Goal: Information Seeking & Learning: Find specific fact

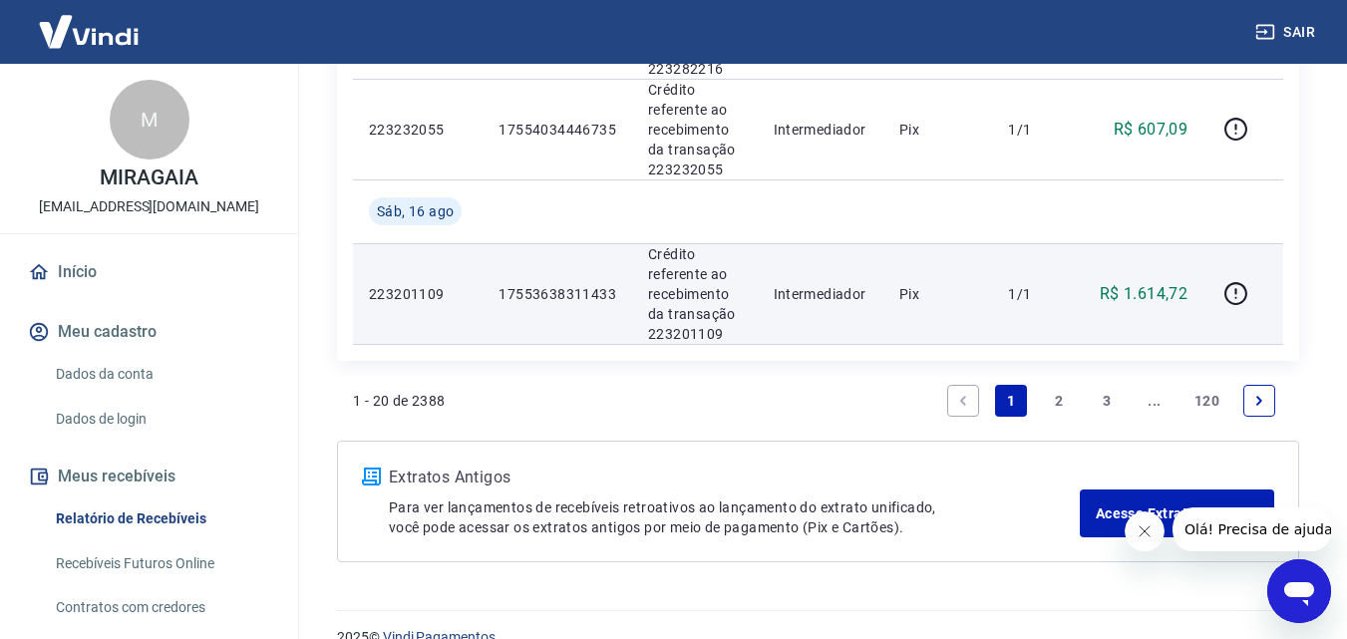
scroll to position [2307, 0]
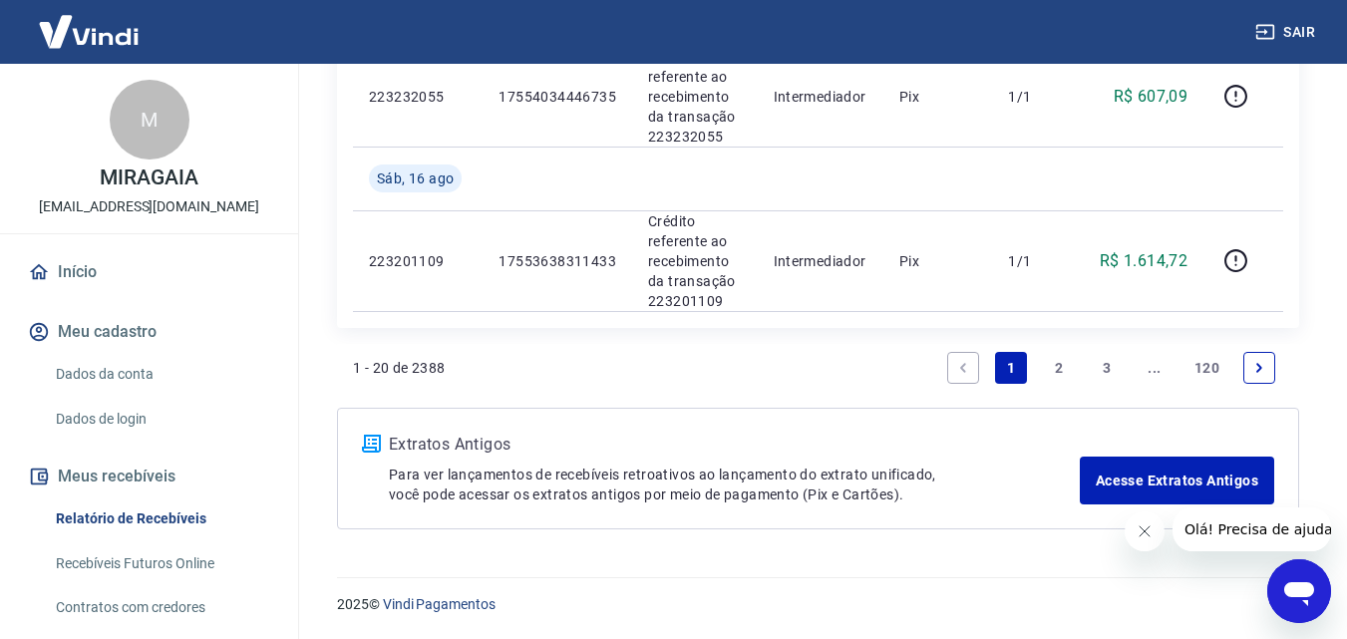
click at [1258, 364] on icon "Next page" at bounding box center [1260, 368] width 14 height 14
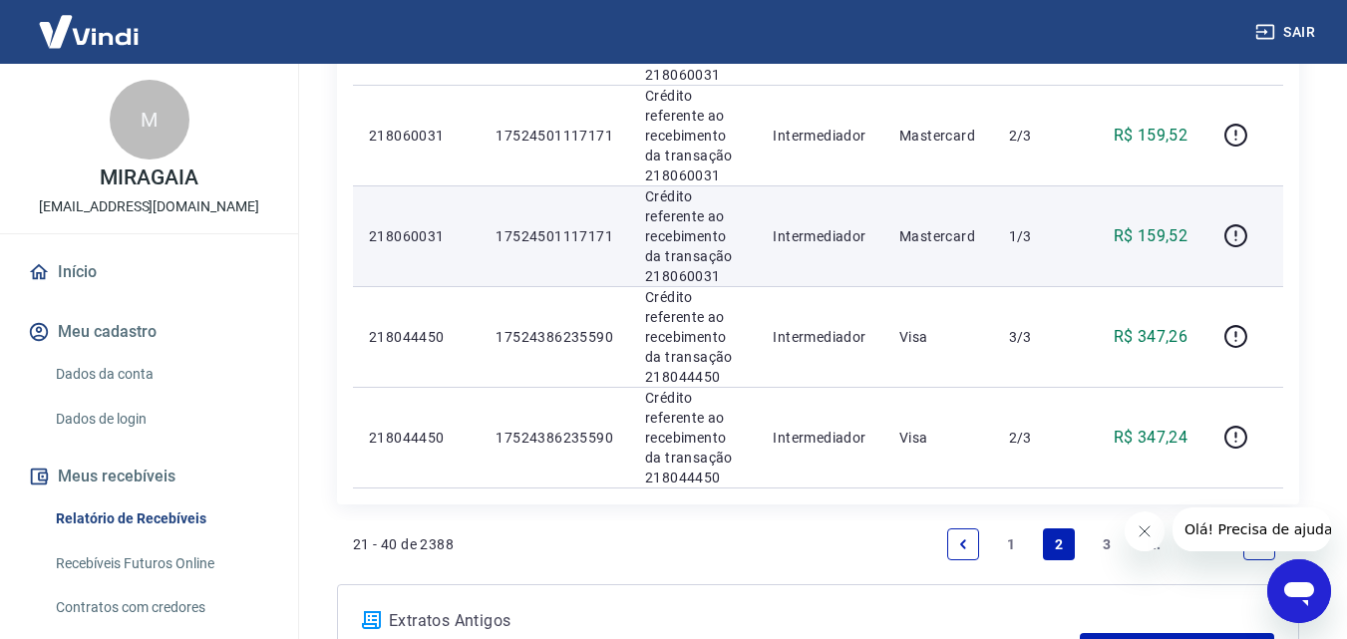
scroll to position [2200, 0]
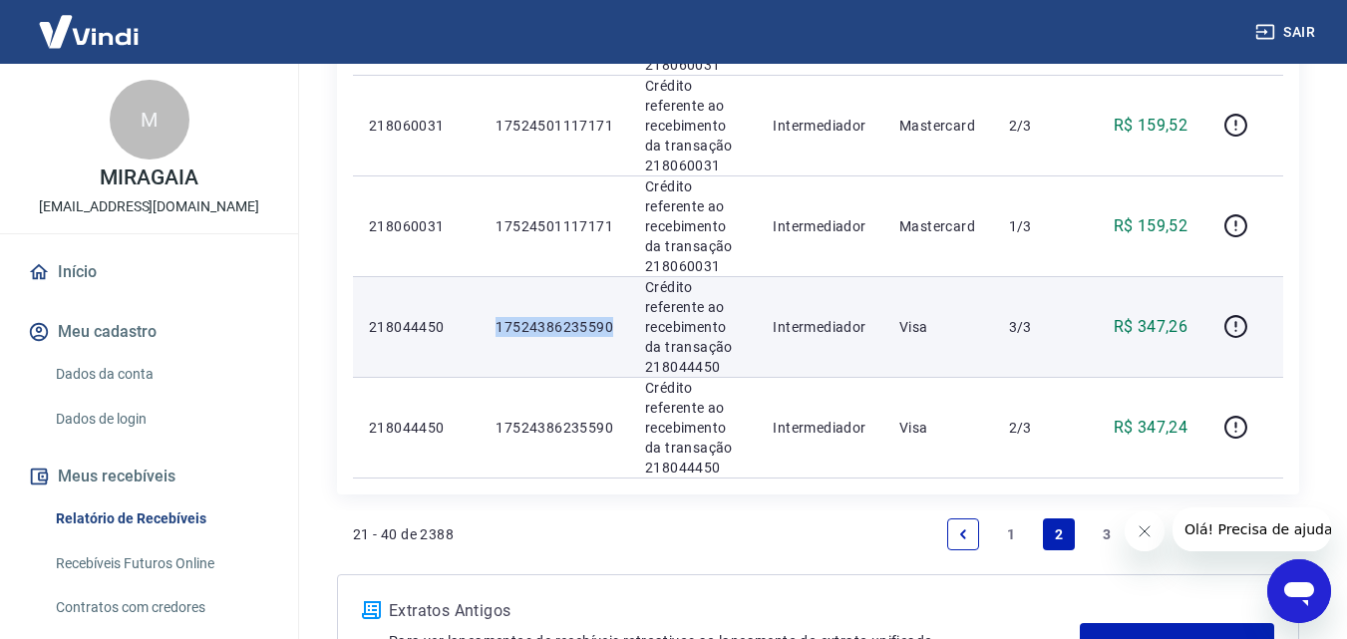
drag, startPoint x: 609, startPoint y: 329, endPoint x: 486, endPoint y: 335, distance: 123.8
click at [486, 335] on td "17524386235590" at bounding box center [555, 326] width 150 height 101
copy p "17524386235590"
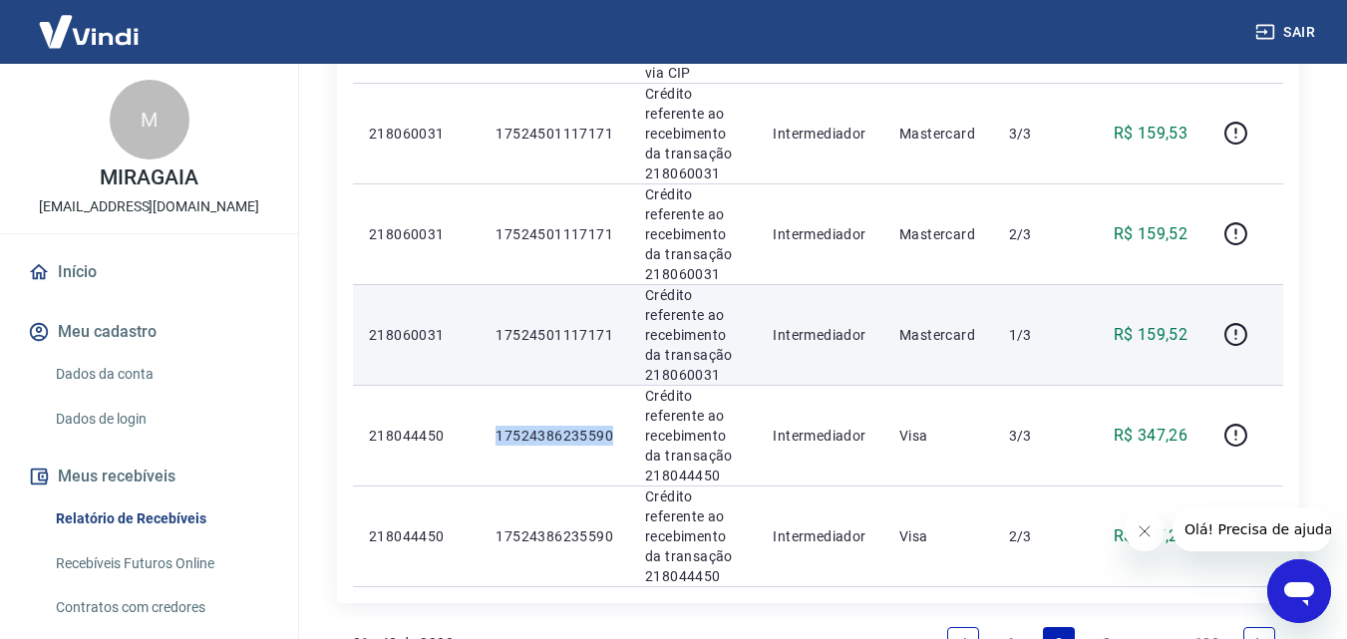
scroll to position [2067, 0]
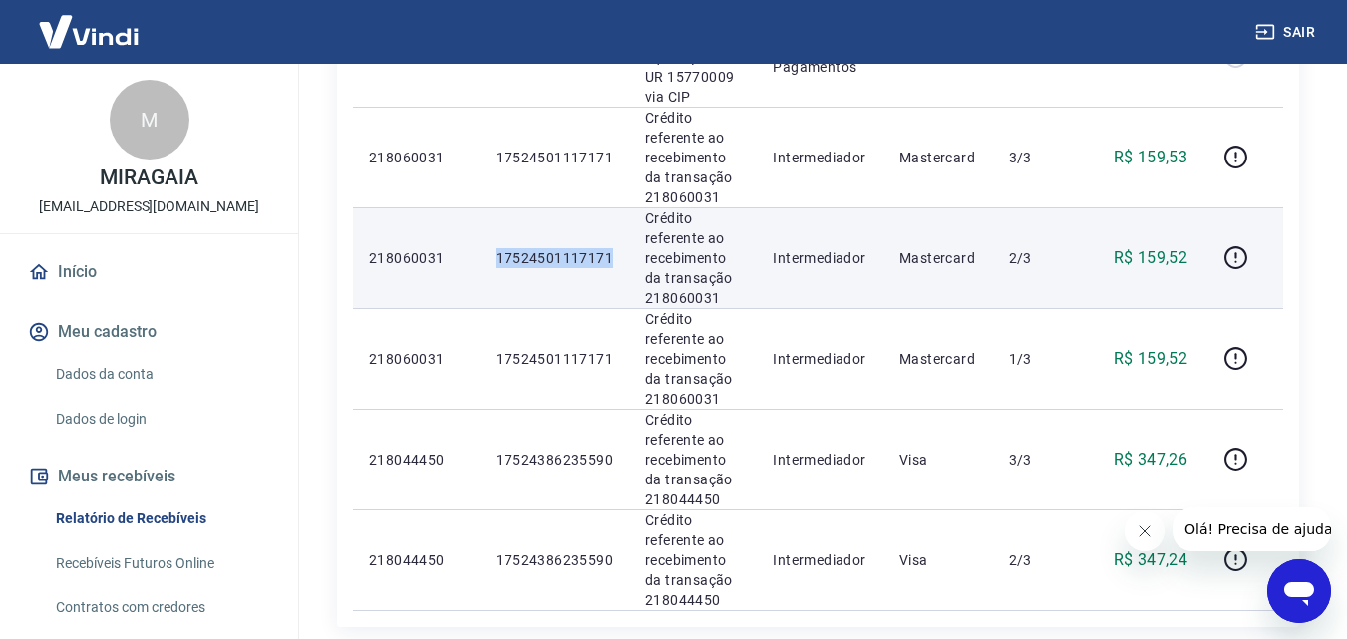
drag, startPoint x: 617, startPoint y: 259, endPoint x: 478, endPoint y: 268, distance: 139.9
click at [478, 268] on tr "218060031 17524501117171 Crédito referente ao recebimento da transação 21806003…" at bounding box center [818, 257] width 931 height 101
copy tr "17524501117171"
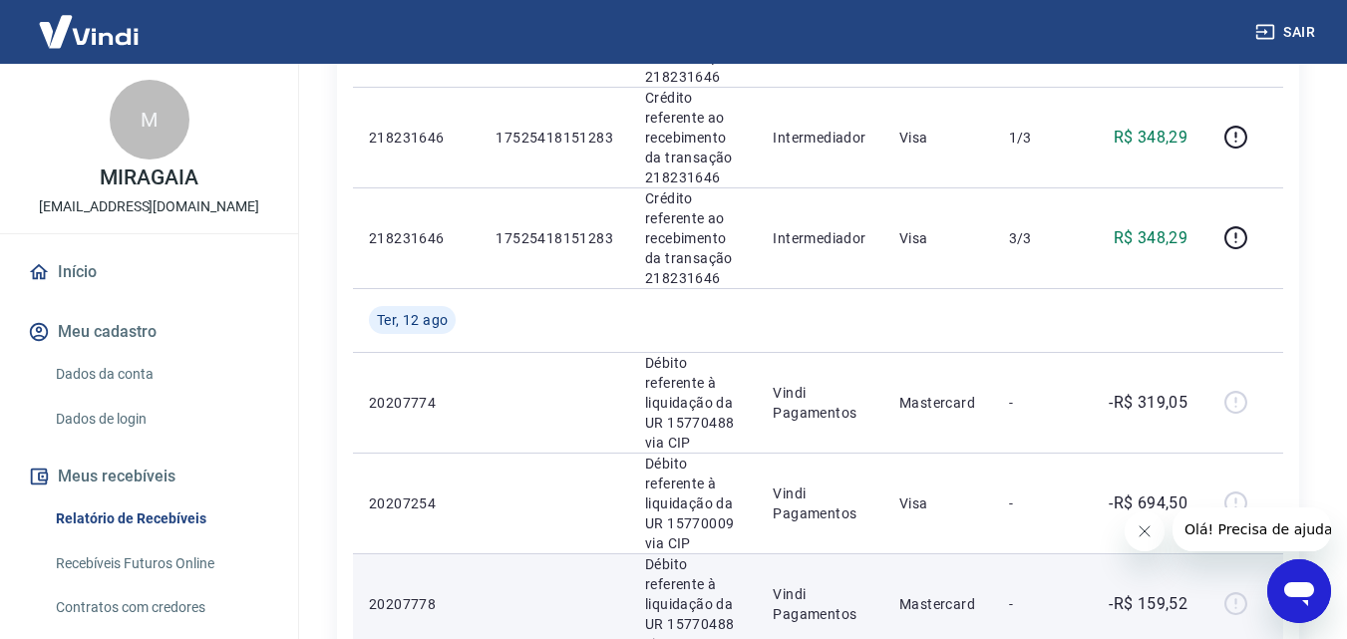
scroll to position [1402, 0]
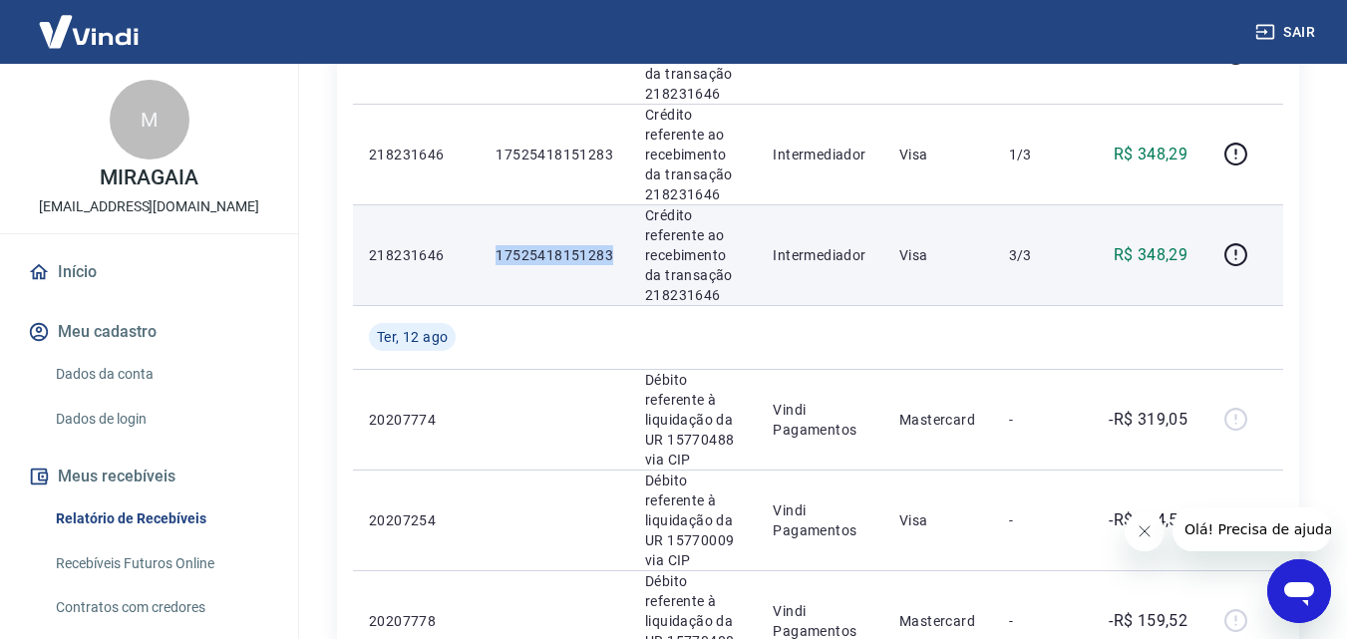
drag, startPoint x: 617, startPoint y: 250, endPoint x: 520, endPoint y: 251, distance: 97.7
click at [484, 262] on td "17525418151283" at bounding box center [555, 254] width 150 height 101
copy p "17525418151283"
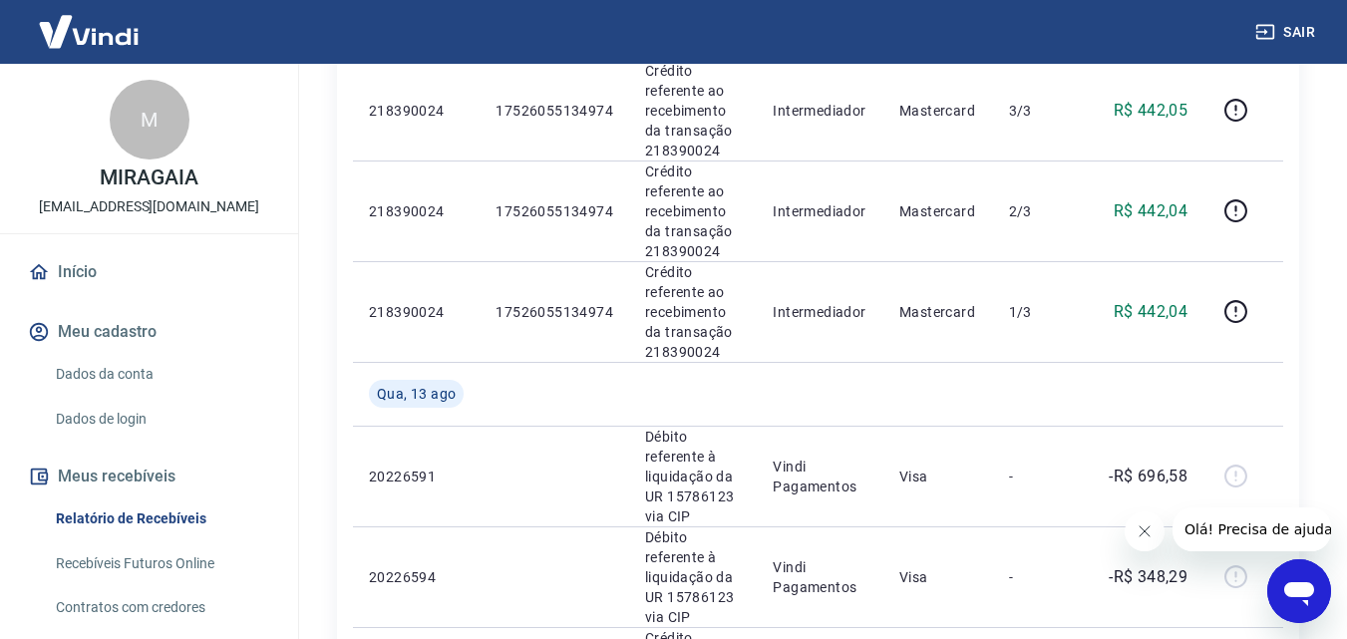
scroll to position [771, 0]
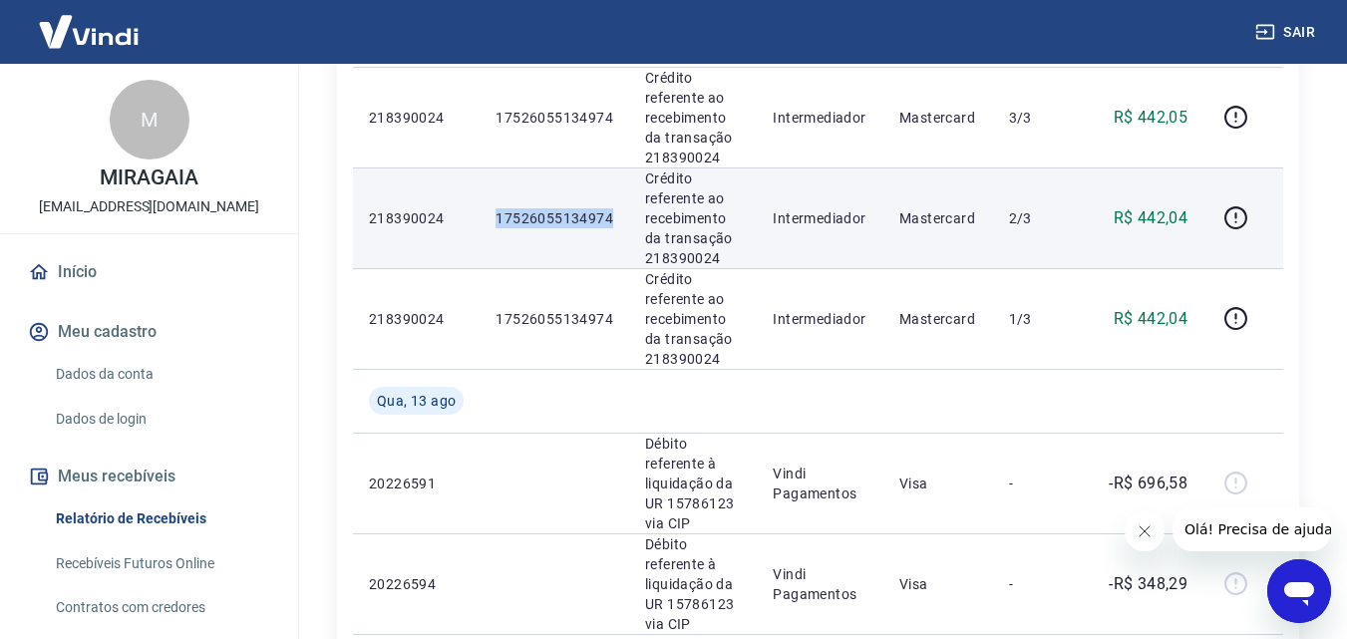
drag, startPoint x: 613, startPoint y: 214, endPoint x: 484, endPoint y: 217, distance: 129.7
click at [474, 217] on tr "218390024 17526055134974 Crédito referente ao recebimento da transação 21839002…" at bounding box center [818, 218] width 931 height 101
copy tr "17526055134974"
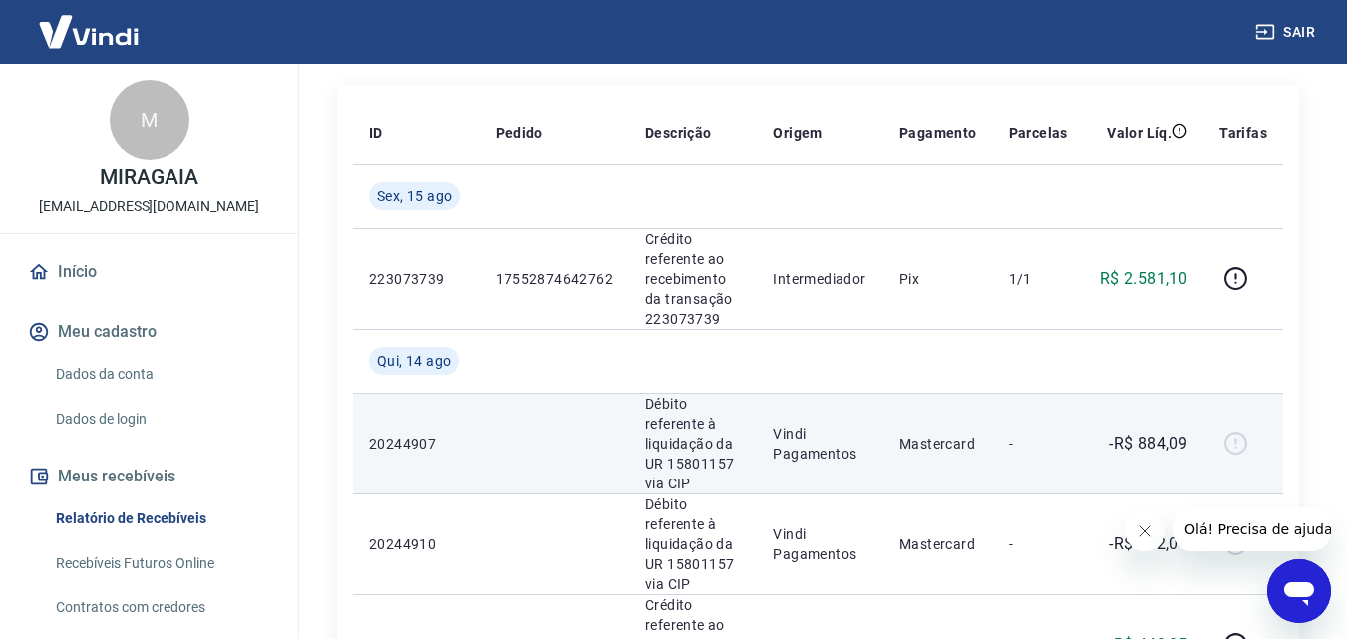
scroll to position [239, 0]
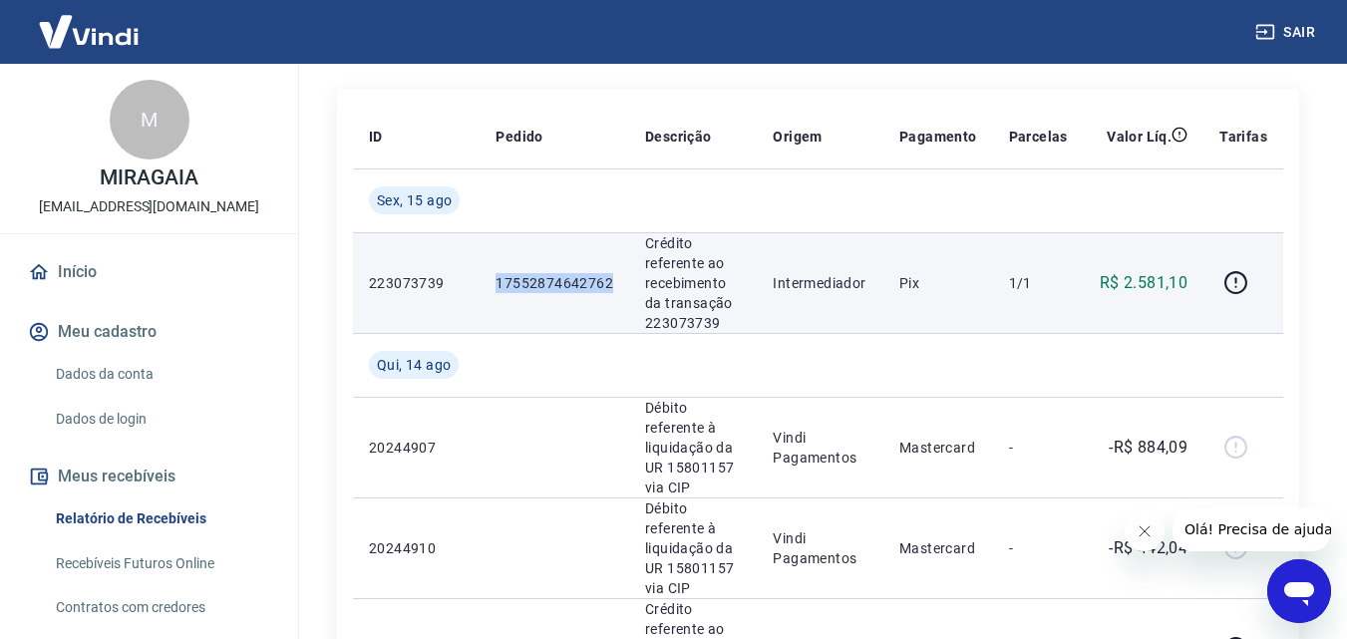
drag, startPoint x: 620, startPoint y: 280, endPoint x: 485, endPoint y: 286, distance: 135.8
click at [485, 286] on td "17552874642762" at bounding box center [555, 282] width 150 height 101
copy p "17552874642762"
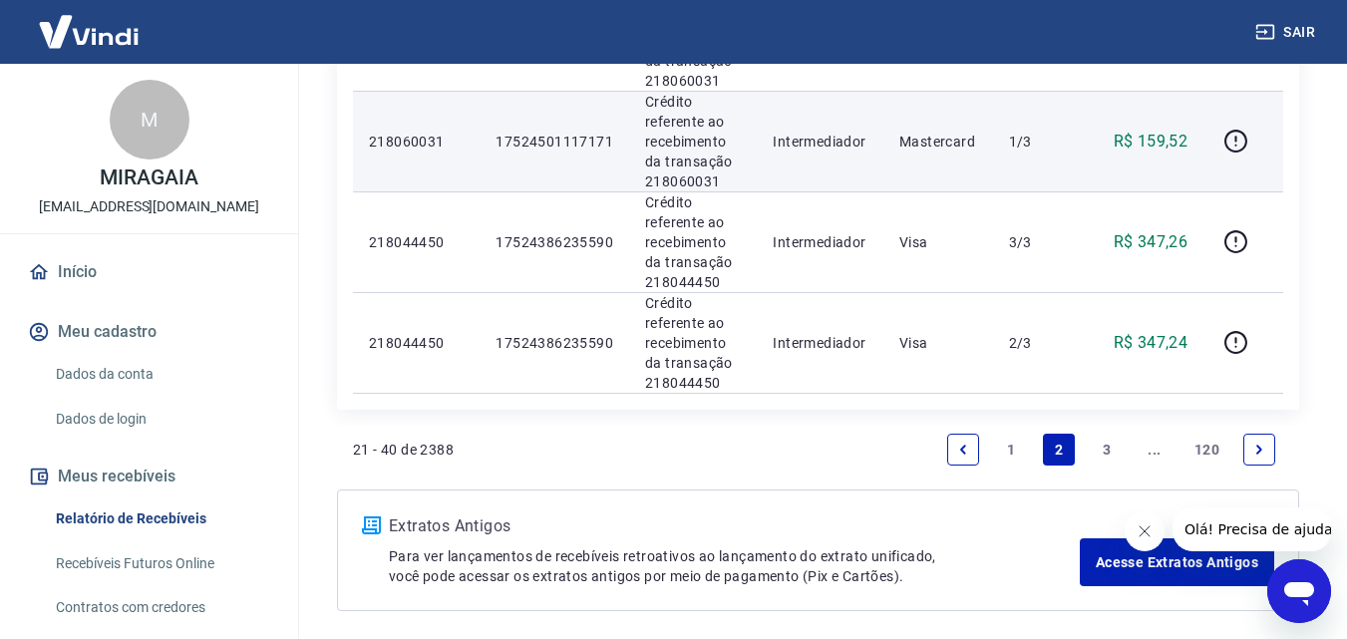
scroll to position [2300, 0]
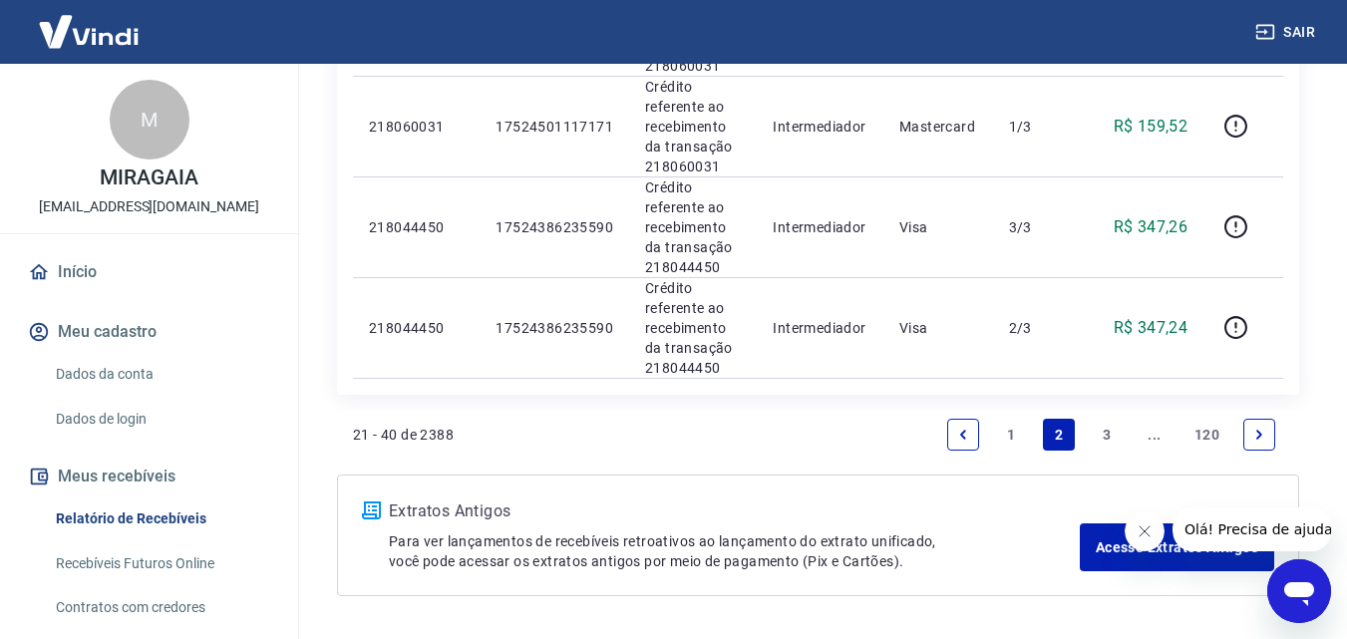
click at [963, 430] on icon "Previous page" at bounding box center [963, 435] width 14 height 14
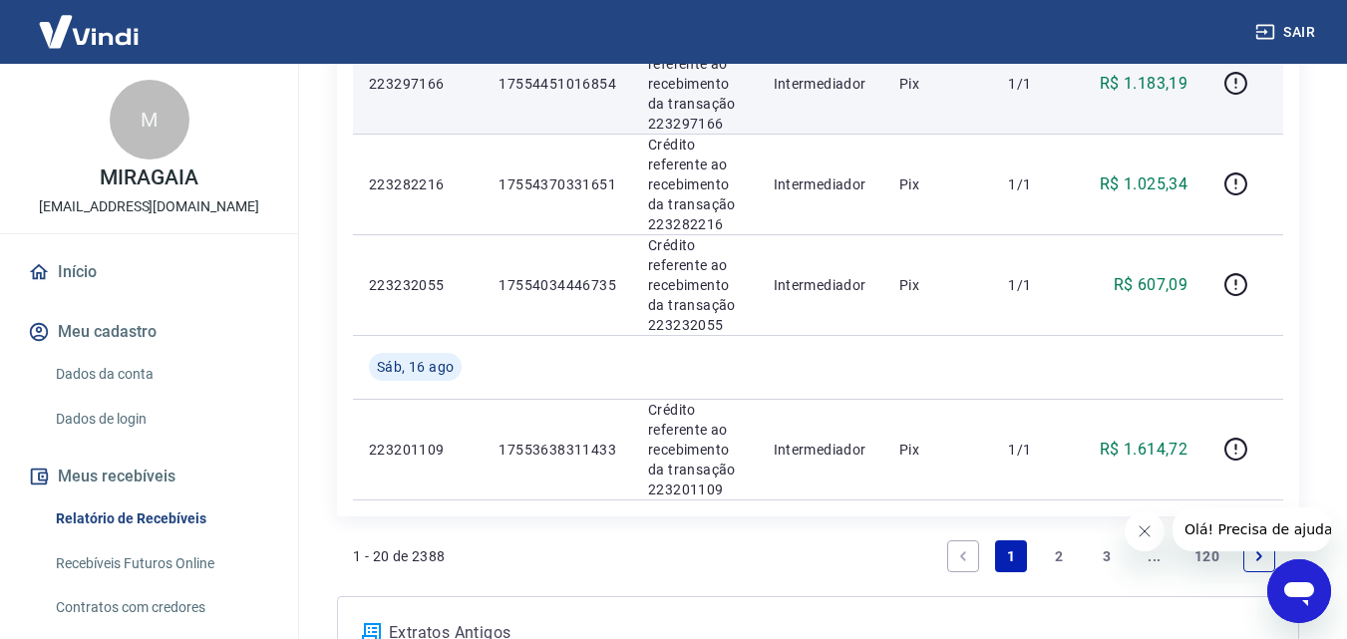
scroll to position [2074, 0]
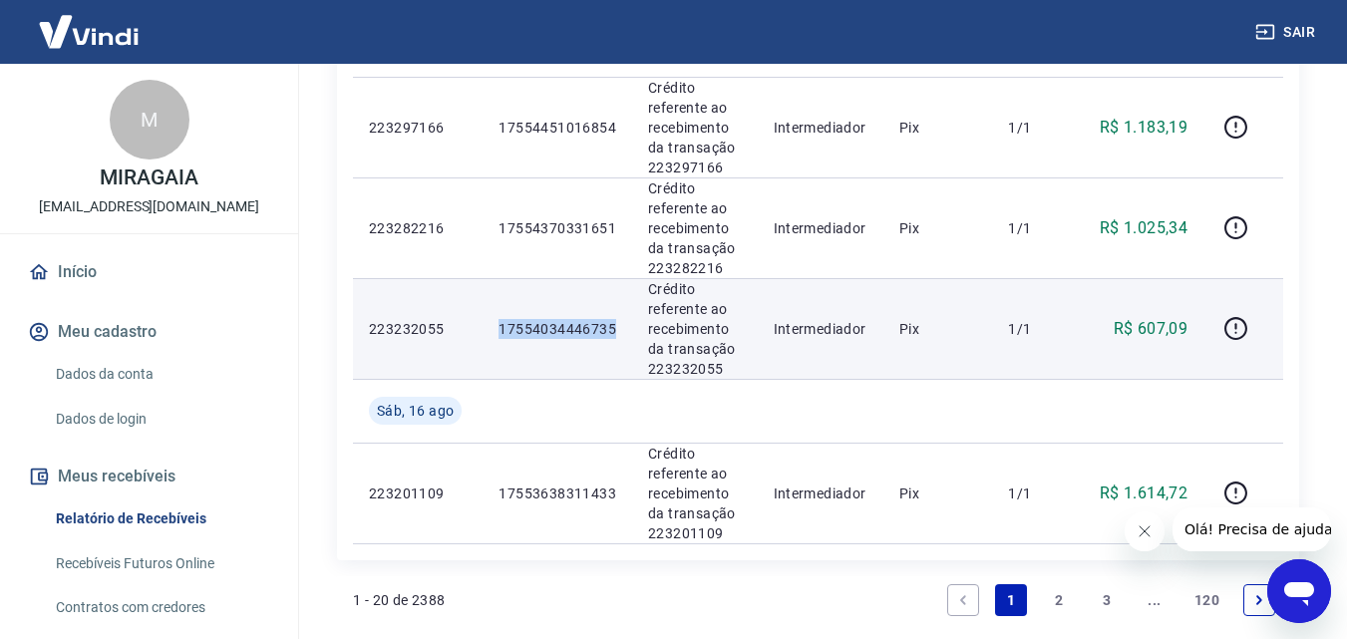
drag, startPoint x: 616, startPoint y: 322, endPoint x: 474, endPoint y: 342, distance: 144.0
click at [474, 342] on tr "223232055 17554034446735 Crédito referente ao recebimento da transação 22323205…" at bounding box center [818, 328] width 931 height 101
copy tr "17554034446735"
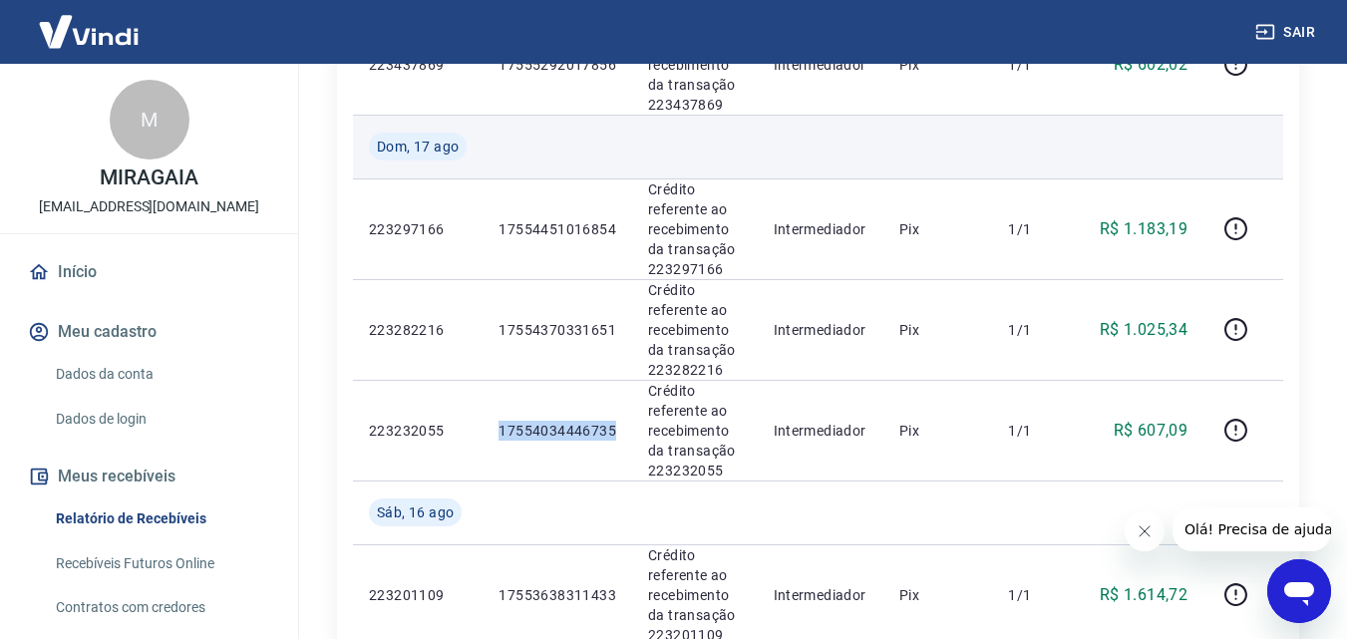
scroll to position [1975, 0]
click at [866, 145] on td at bounding box center [821, 145] width 126 height 64
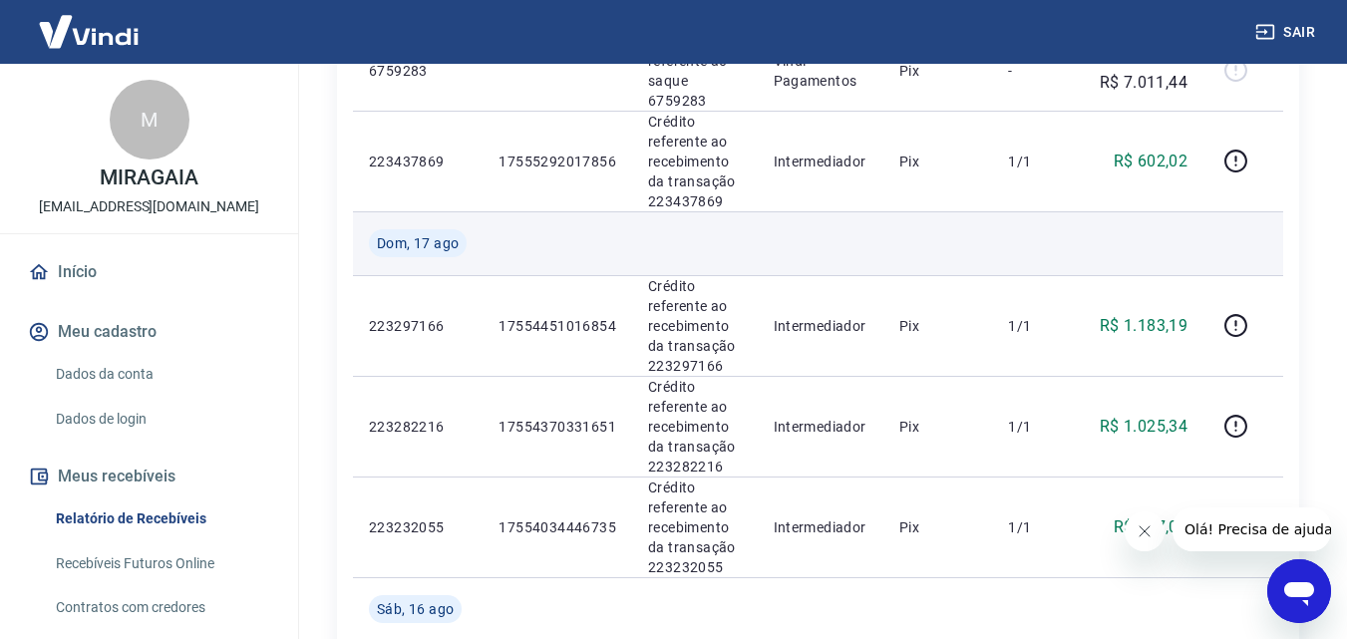
scroll to position [1875, 0]
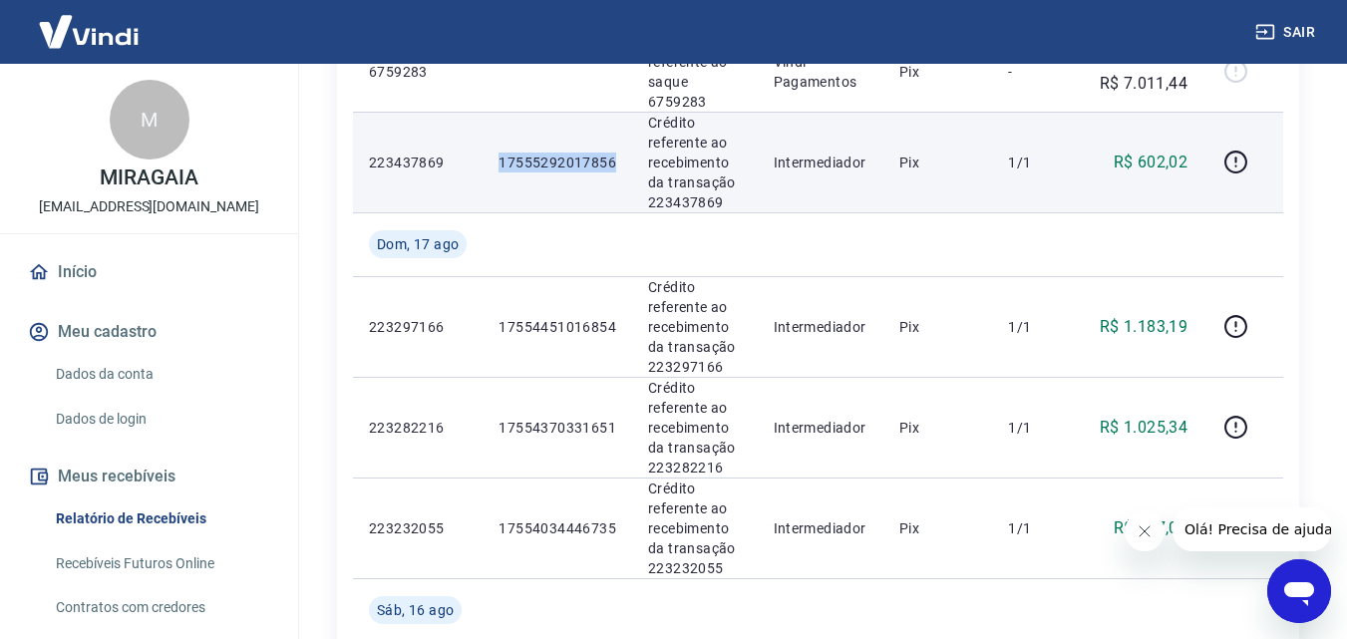
drag, startPoint x: 615, startPoint y: 160, endPoint x: 496, endPoint y: 175, distance: 120.6
click at [496, 175] on td "17555292017856" at bounding box center [558, 162] width 150 height 101
copy p "17555292017856"
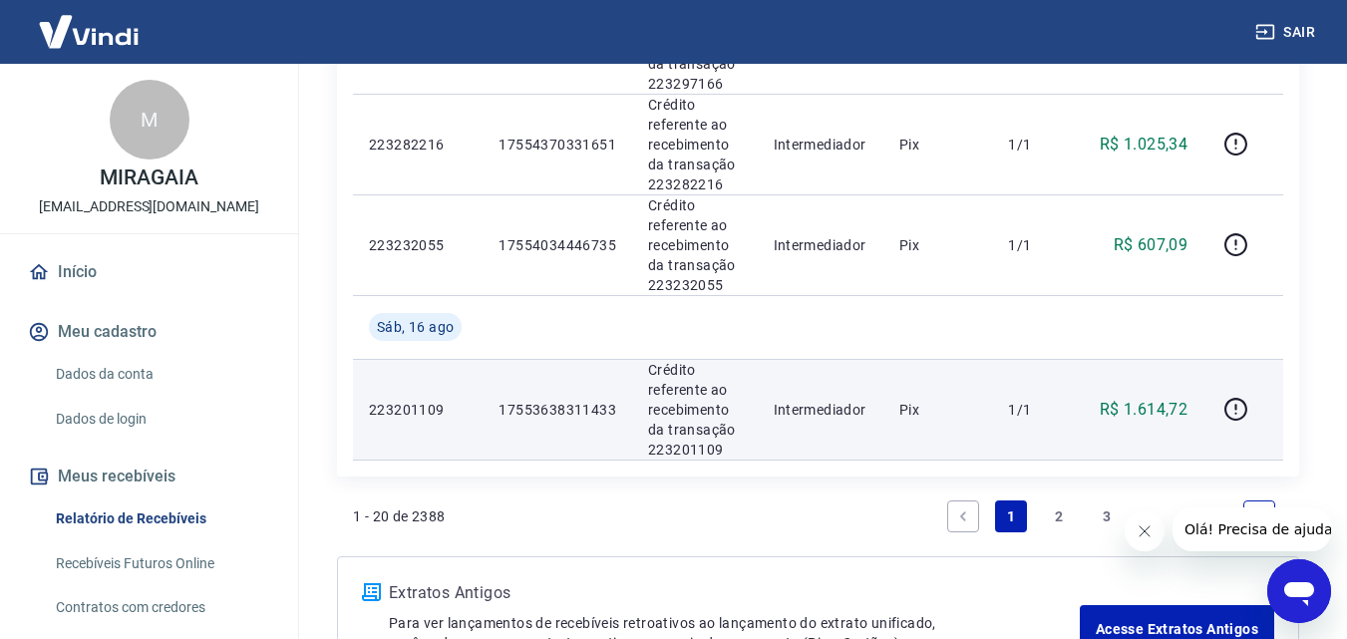
scroll to position [2174, 0]
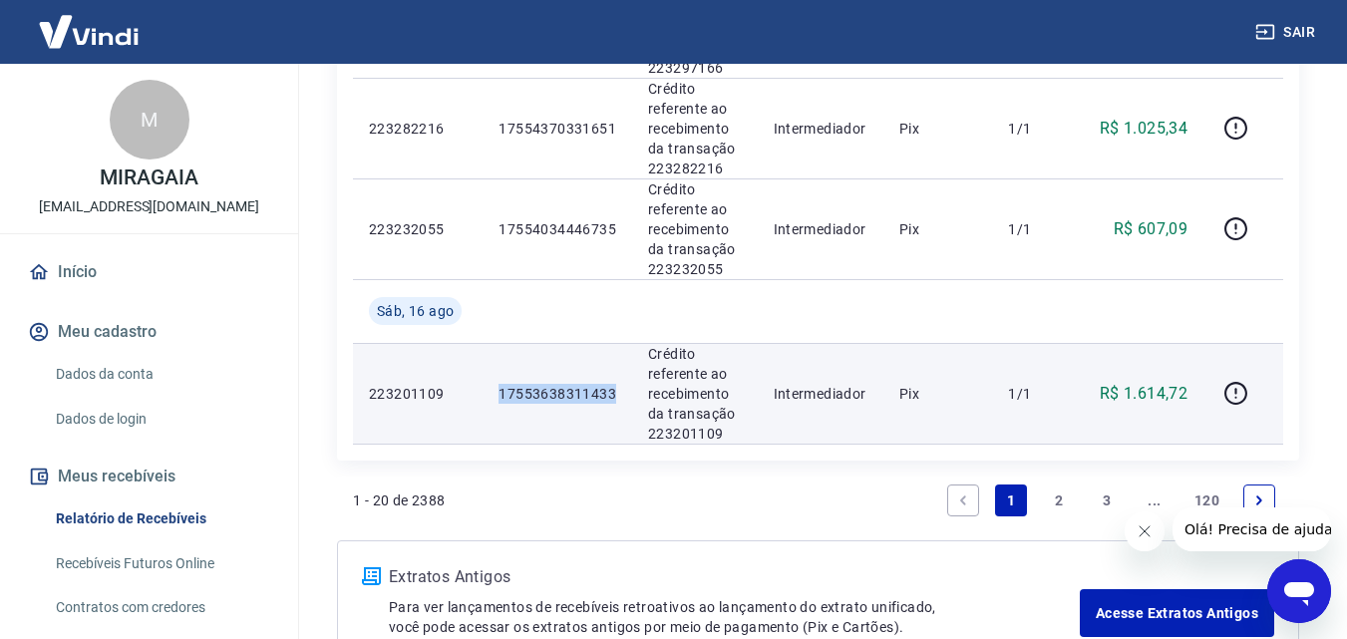
drag, startPoint x: 612, startPoint y: 392, endPoint x: 500, endPoint y: 408, distance: 113.8
click at [500, 408] on td "17553638311433" at bounding box center [558, 393] width 150 height 101
copy p "17553638311433"
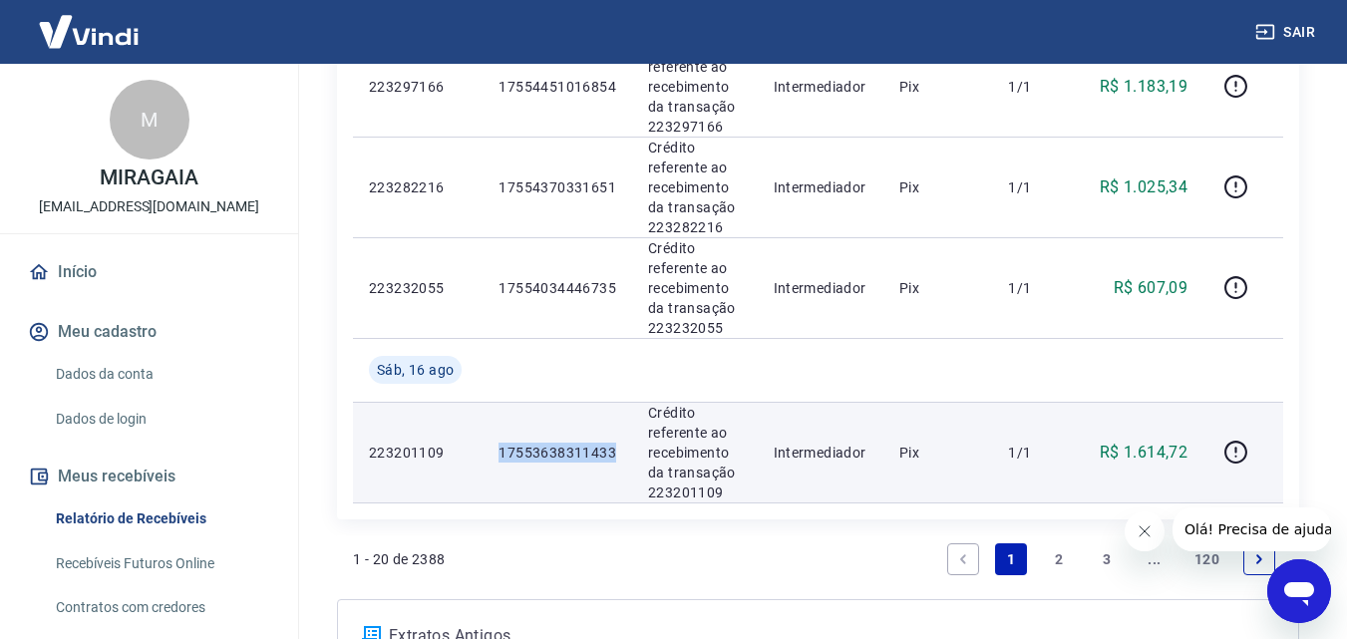
scroll to position [2107, 0]
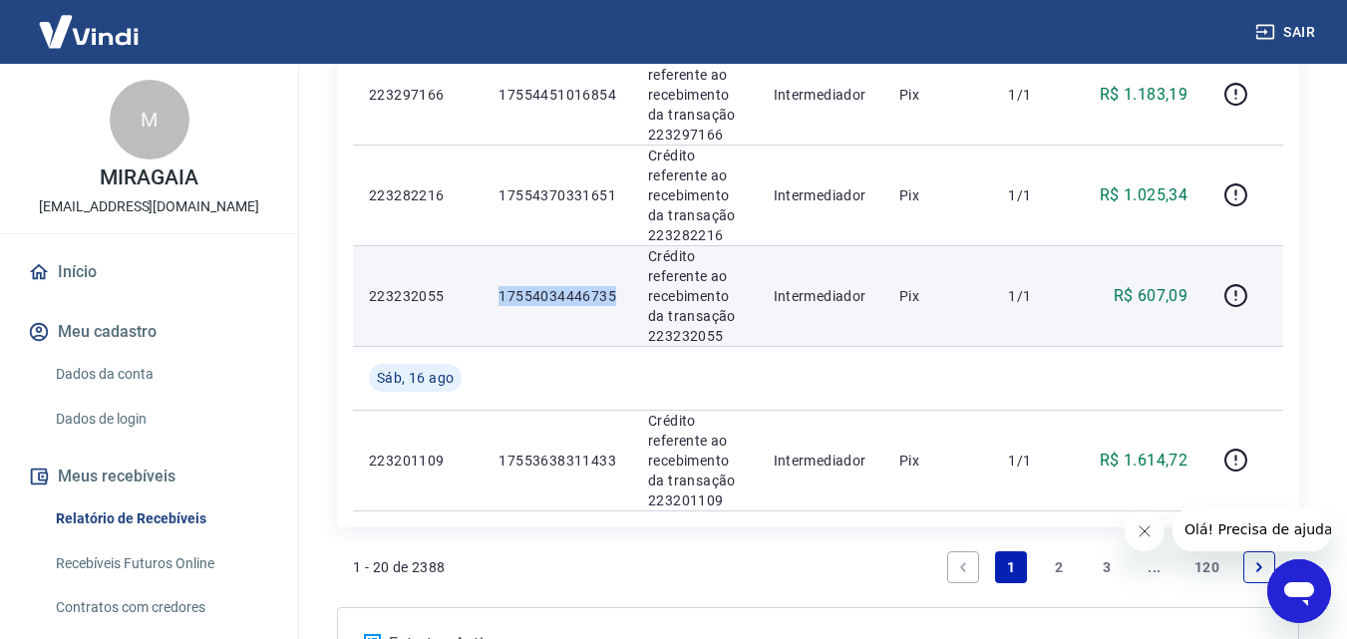
drag, startPoint x: 616, startPoint y: 289, endPoint x: 496, endPoint y: 297, distance: 120.9
click at [496, 297] on td "17554034446735" at bounding box center [558, 295] width 150 height 101
copy p "17554034446735"
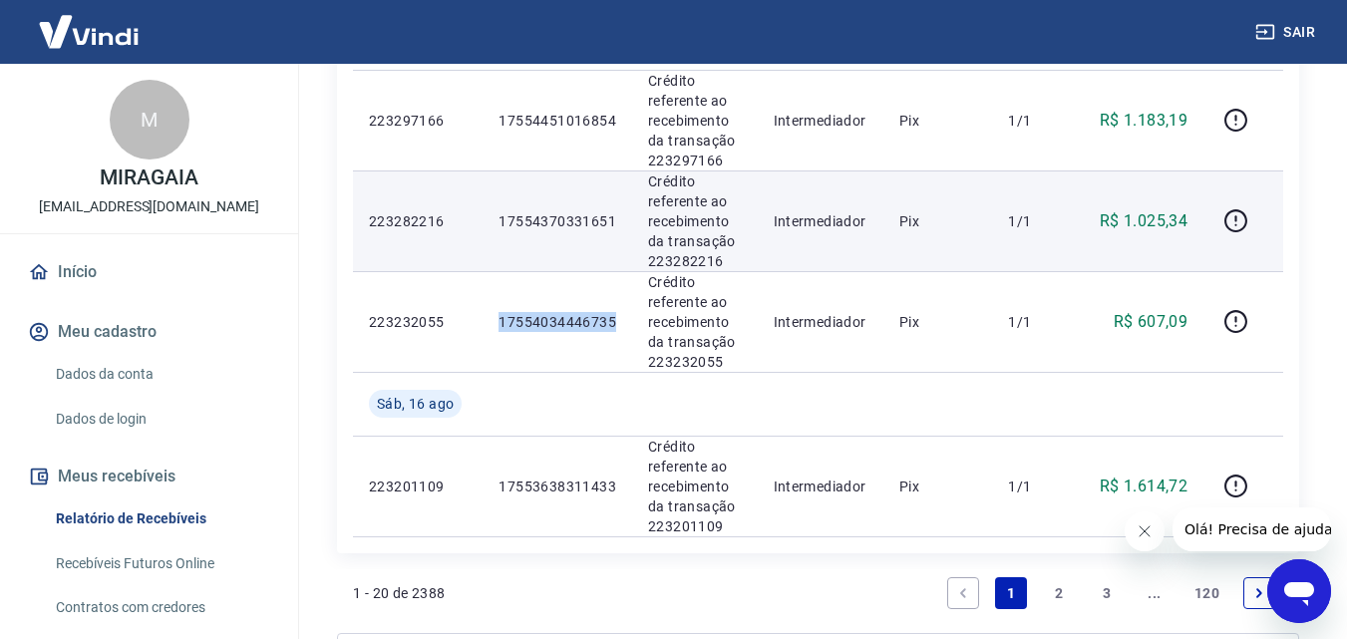
scroll to position [2074, 0]
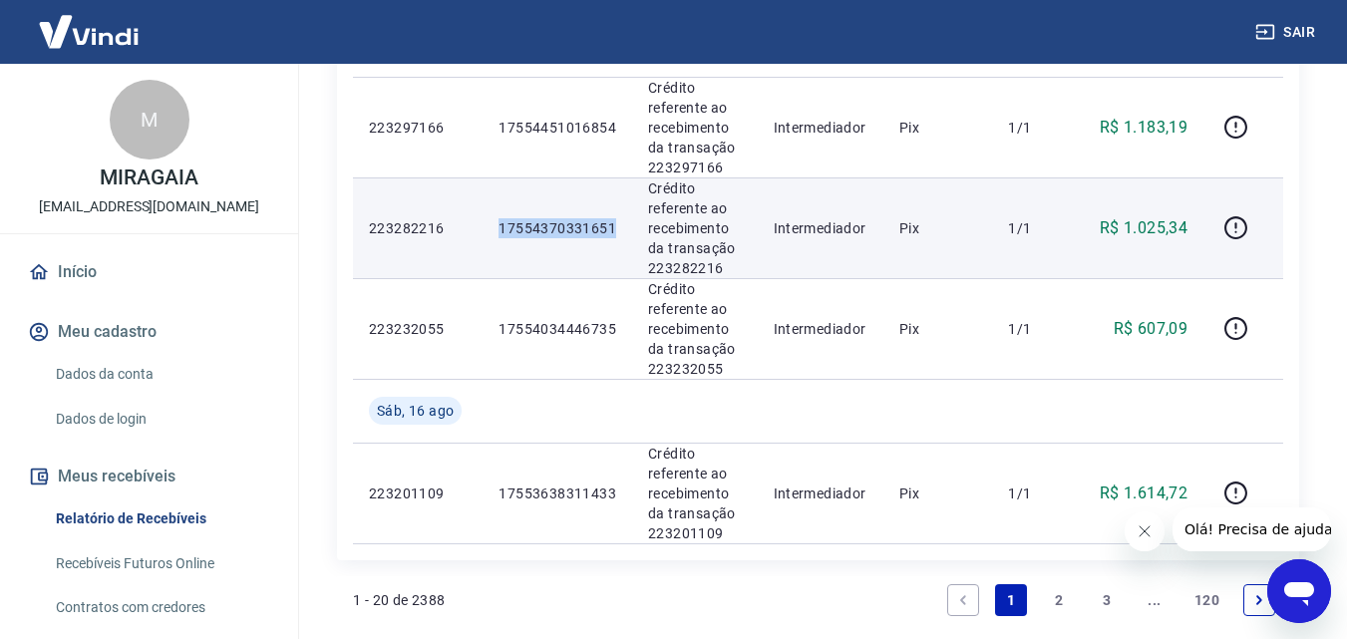
drag, startPoint x: 620, startPoint y: 223, endPoint x: 496, endPoint y: 222, distance: 124.7
click at [496, 222] on td "17554370331651" at bounding box center [558, 228] width 150 height 101
copy p "17554370331651"
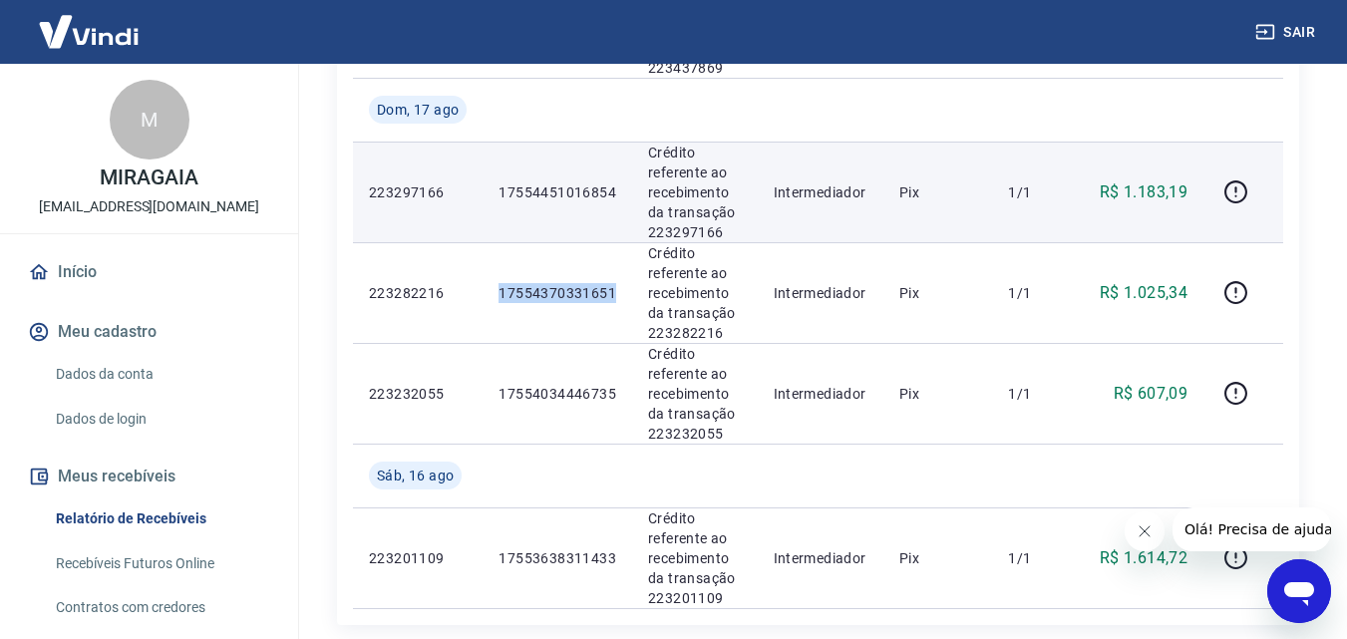
scroll to position [2008, 0]
drag, startPoint x: 621, startPoint y: 194, endPoint x: 492, endPoint y: 198, distance: 129.7
click at [492, 198] on td "17554451016854" at bounding box center [558, 194] width 150 height 101
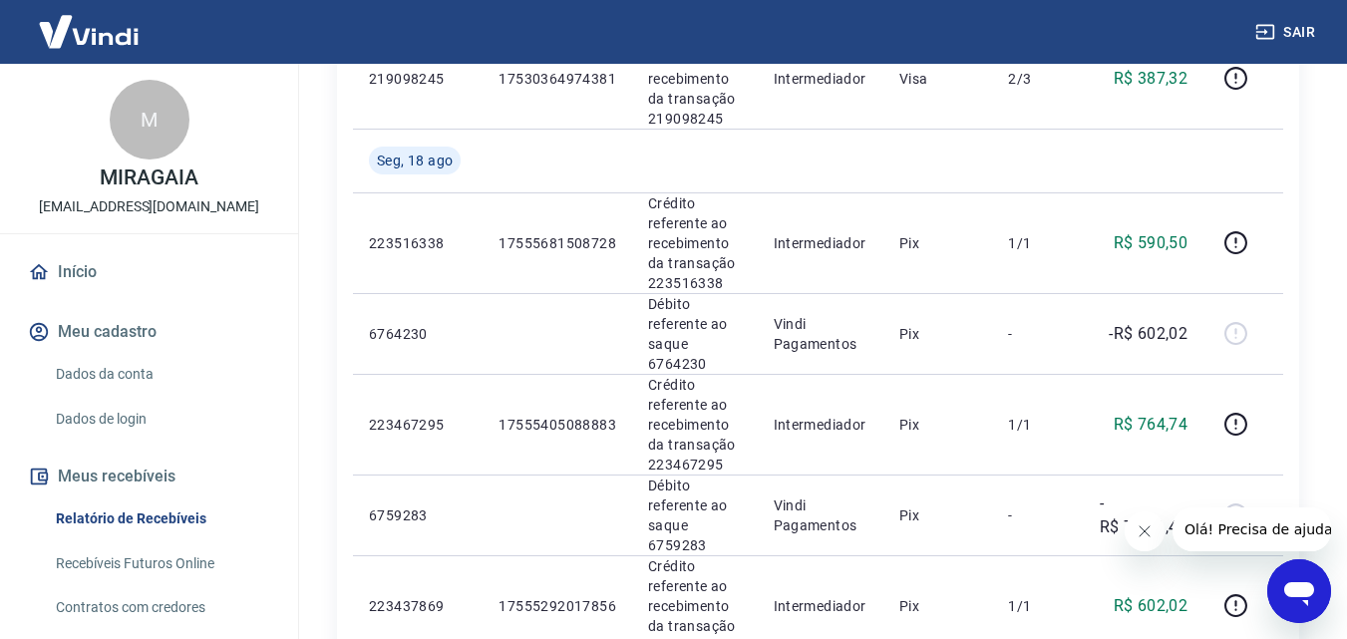
scroll to position [1576, 0]
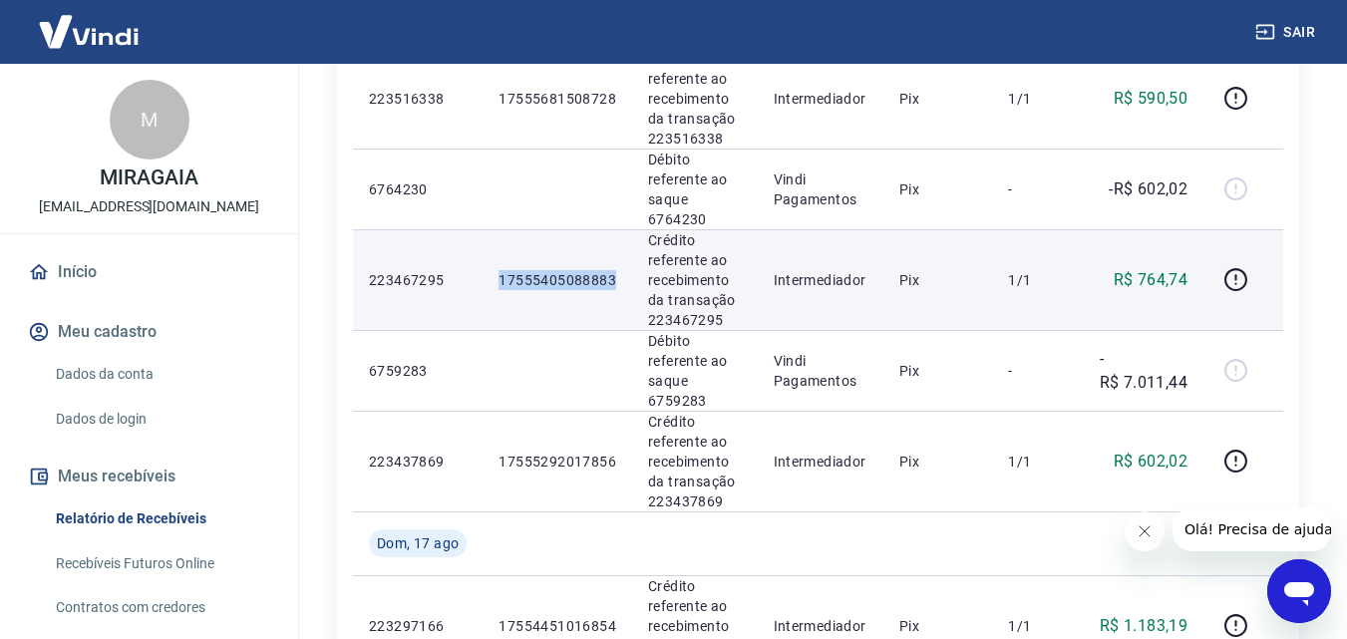
drag, startPoint x: 622, startPoint y: 276, endPoint x: 482, endPoint y: 290, distance: 141.3
click at [482, 290] on tr "223467295 17555405088883 Crédito referente ao recebimento da transação 22346729…" at bounding box center [818, 279] width 931 height 101
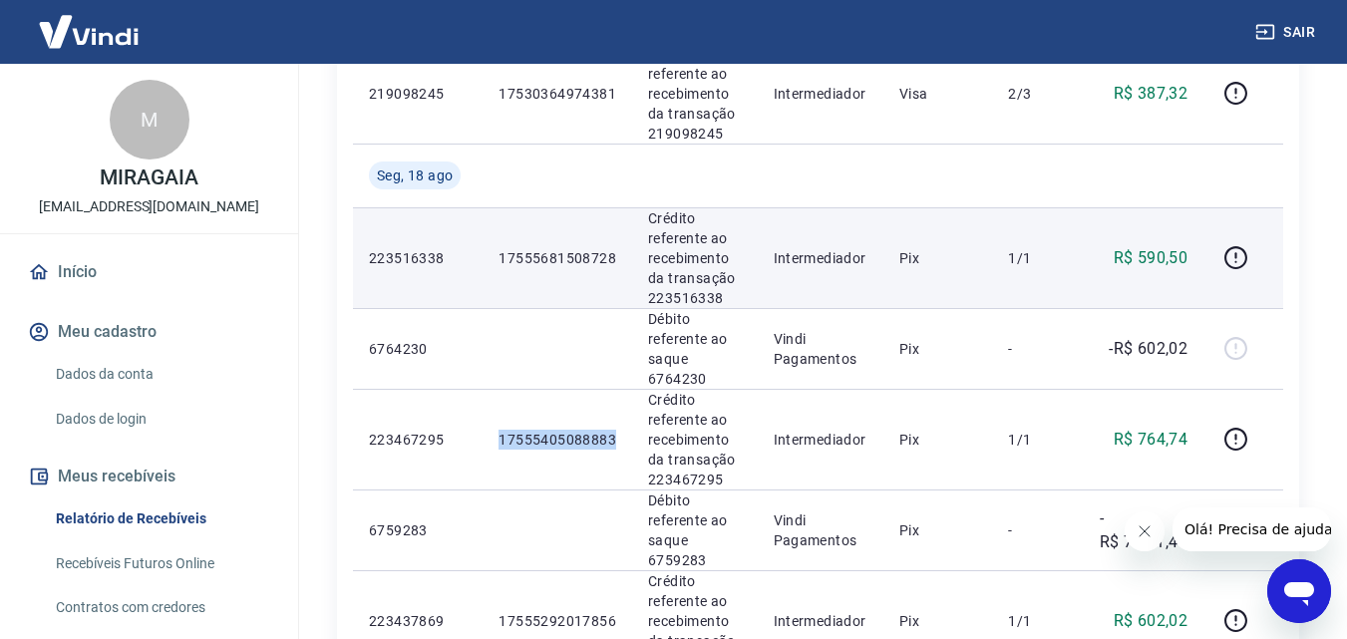
scroll to position [1409, 0]
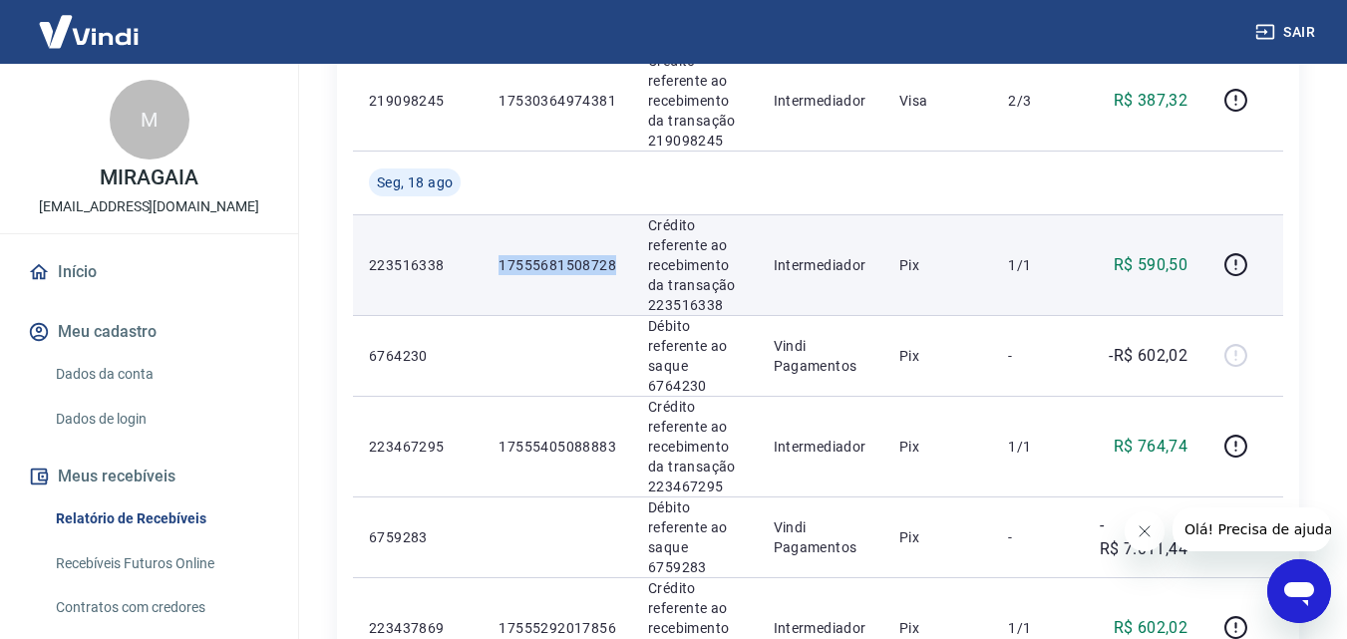
drag, startPoint x: 623, startPoint y: 259, endPoint x: 490, endPoint y: 269, distance: 134.0
click at [490, 269] on td "17555681508728" at bounding box center [558, 264] width 150 height 101
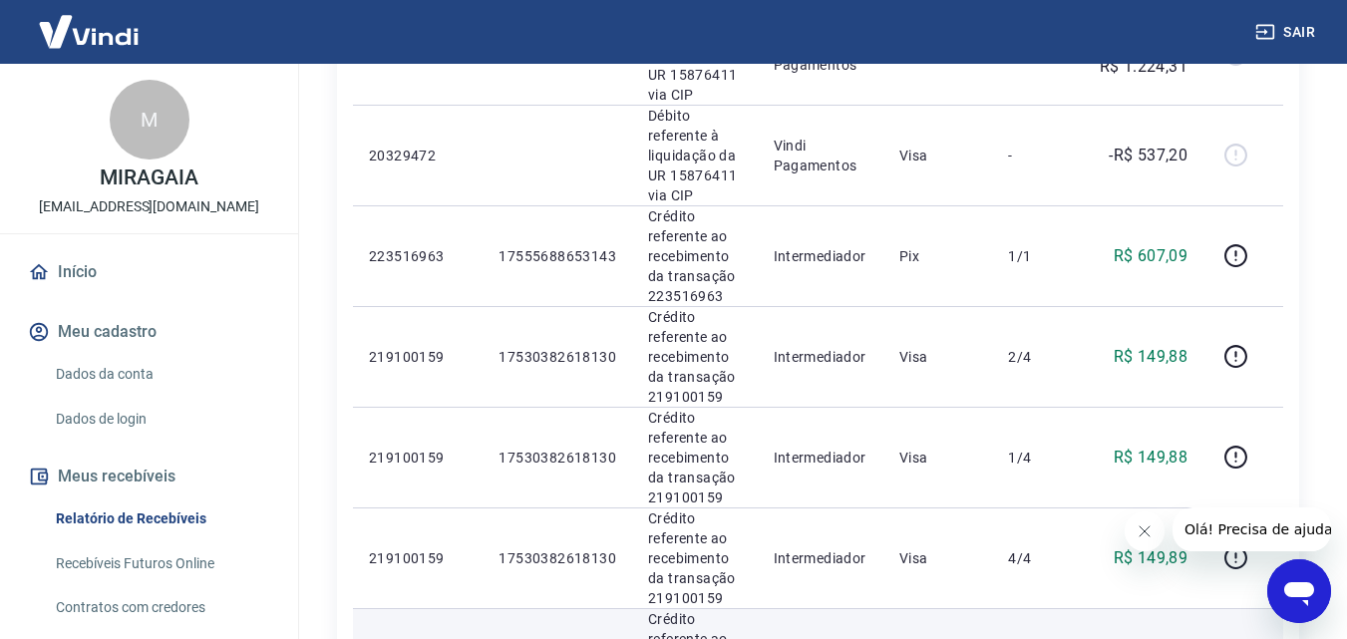
scroll to position [545, 0]
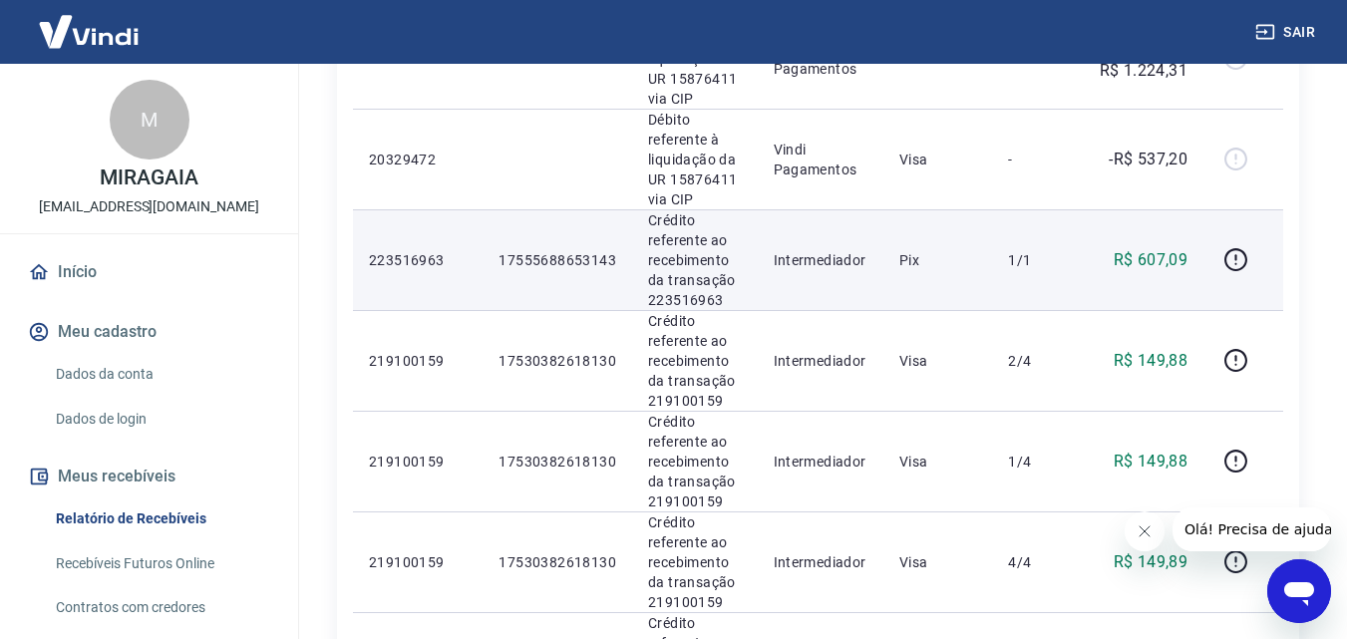
click at [623, 271] on td "17555688653143" at bounding box center [558, 259] width 150 height 101
drag, startPoint x: 617, startPoint y: 254, endPoint x: 490, endPoint y: 257, distance: 127.7
click at [490, 257] on td "17555688653143" at bounding box center [558, 259] width 150 height 101
